Goal: Information Seeking & Learning: Understand process/instructions

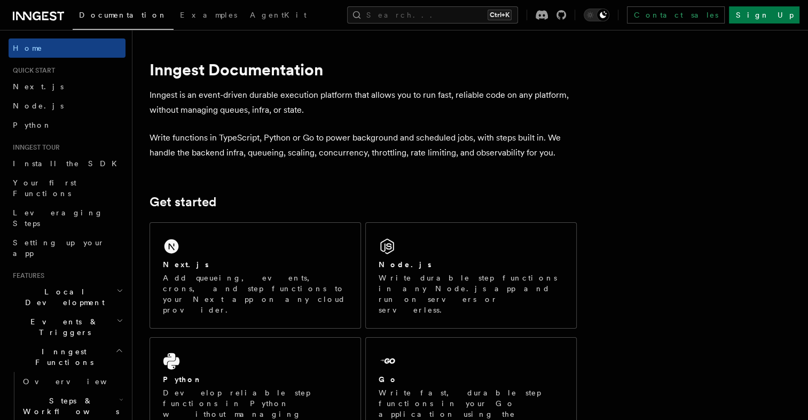
click at [49, 286] on span "Local Development" at bounding box center [63, 296] width 108 height 21
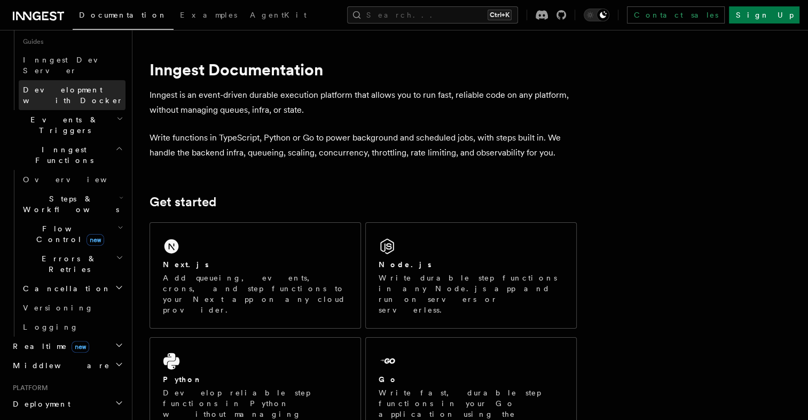
scroll to position [300, 0]
click at [61, 392] on h2 "Deployment" at bounding box center [67, 401] width 117 height 19
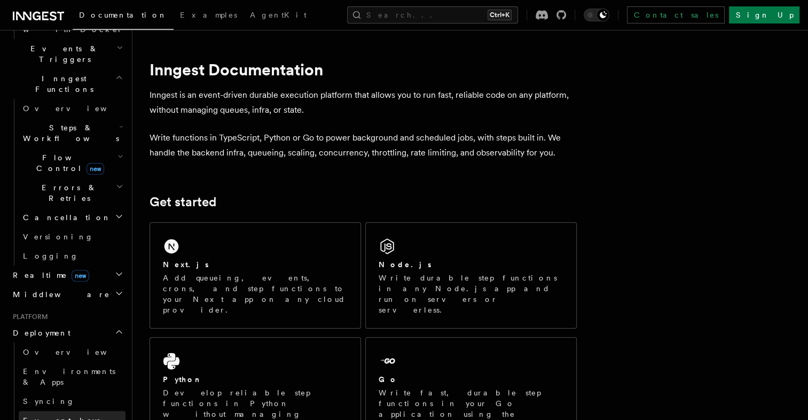
scroll to position [371, 0]
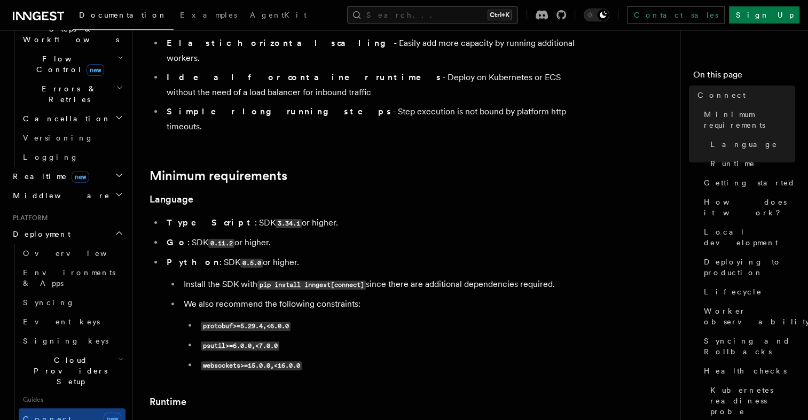
scroll to position [228, 0]
click at [42, 249] on span "Overview" at bounding box center [78, 253] width 110 height 9
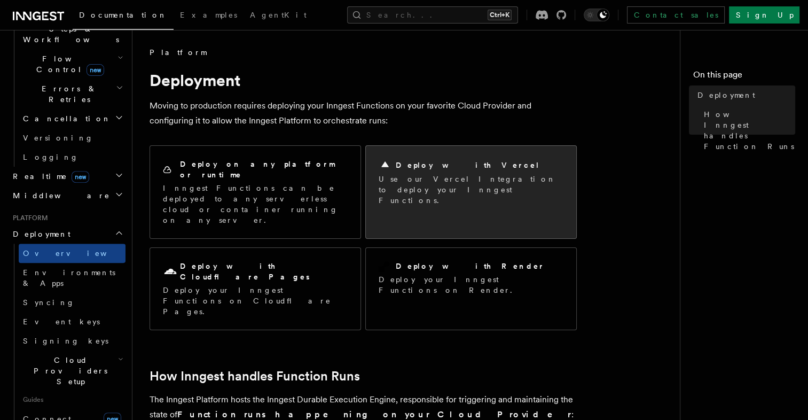
click at [450, 178] on p "Use our Vercel Integration to deploy your Inngest Functions." at bounding box center [470, 189] width 185 height 32
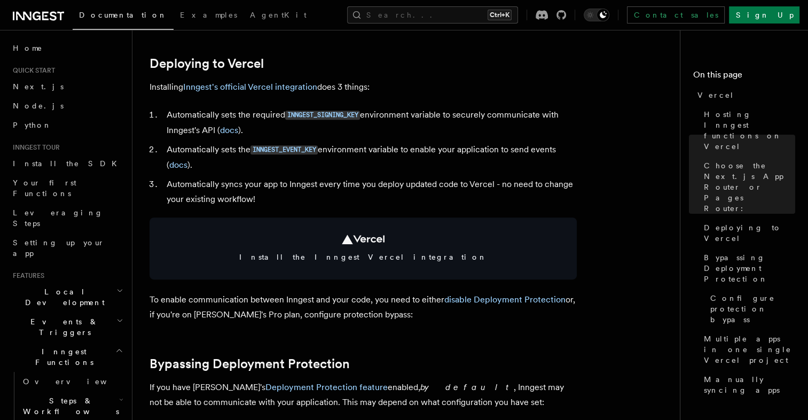
scroll to position [448, 0]
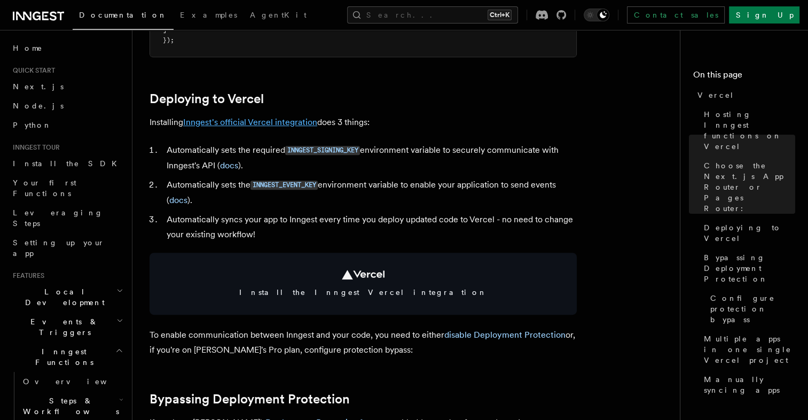
click at [229, 124] on link "Inngest's official Vercel integration" at bounding box center [250, 122] width 134 height 10
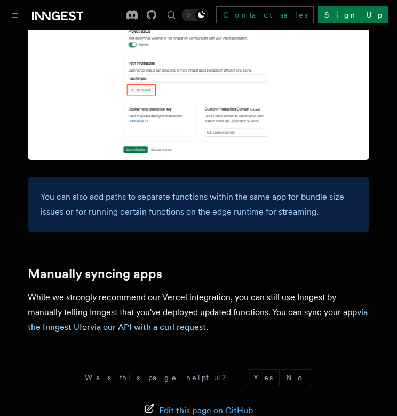
scroll to position [1809, 0]
